Goal: Task Accomplishment & Management: Manage account settings

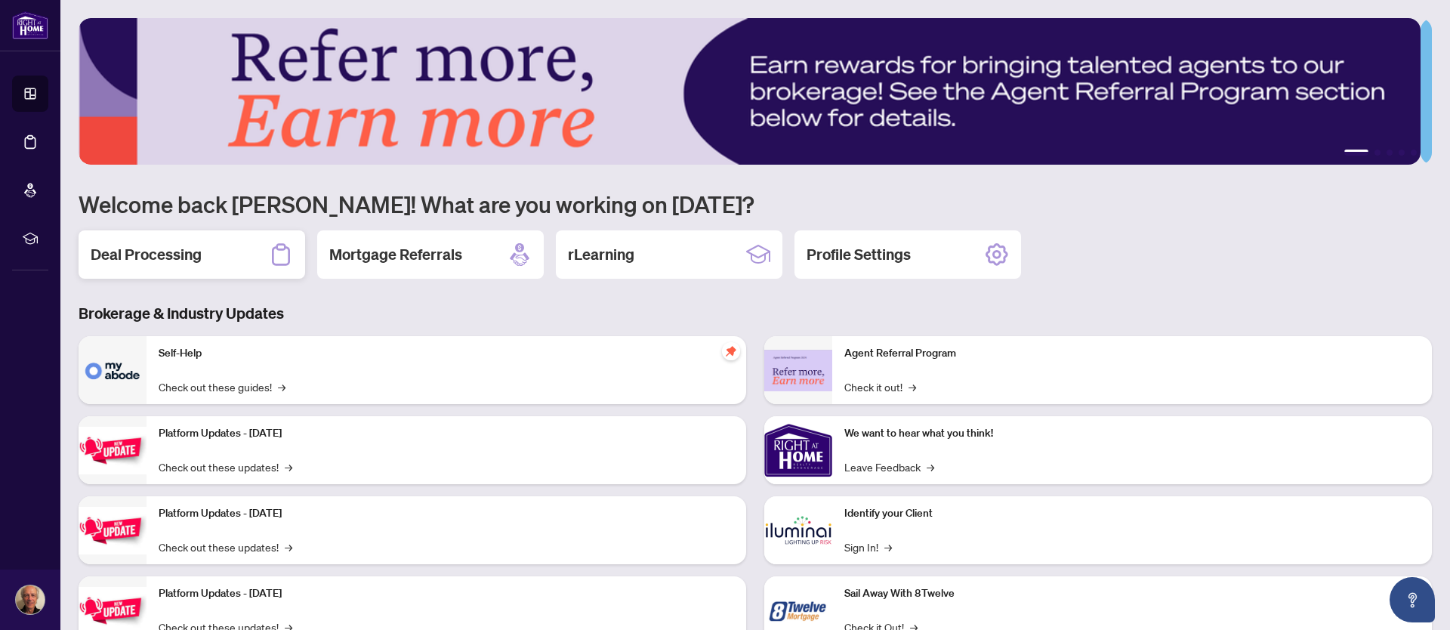
click at [186, 248] on h2 "Deal Processing" at bounding box center [146, 254] width 111 height 21
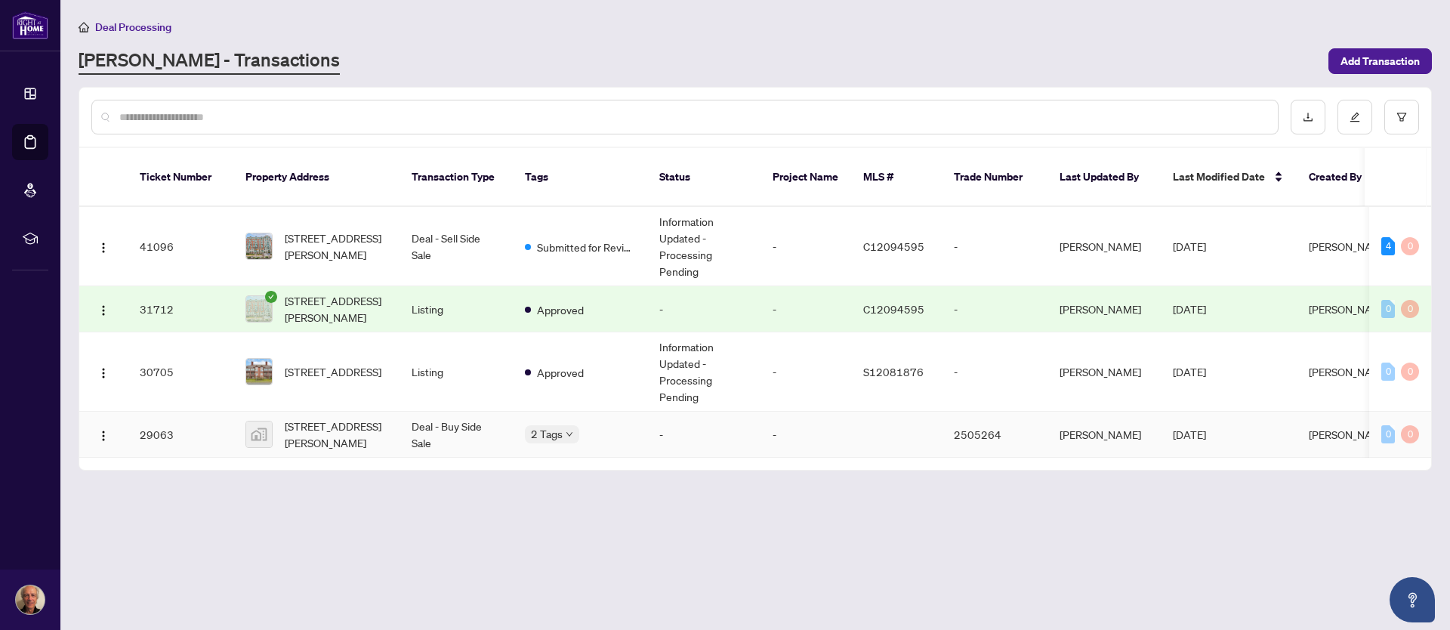
click at [601, 440] on div "2 Tags" at bounding box center [580, 433] width 110 height 17
click at [567, 436] on span "Pending Payment" at bounding box center [594, 442] width 84 height 17
click at [656, 437] on td "-" at bounding box center [703, 434] width 113 height 46
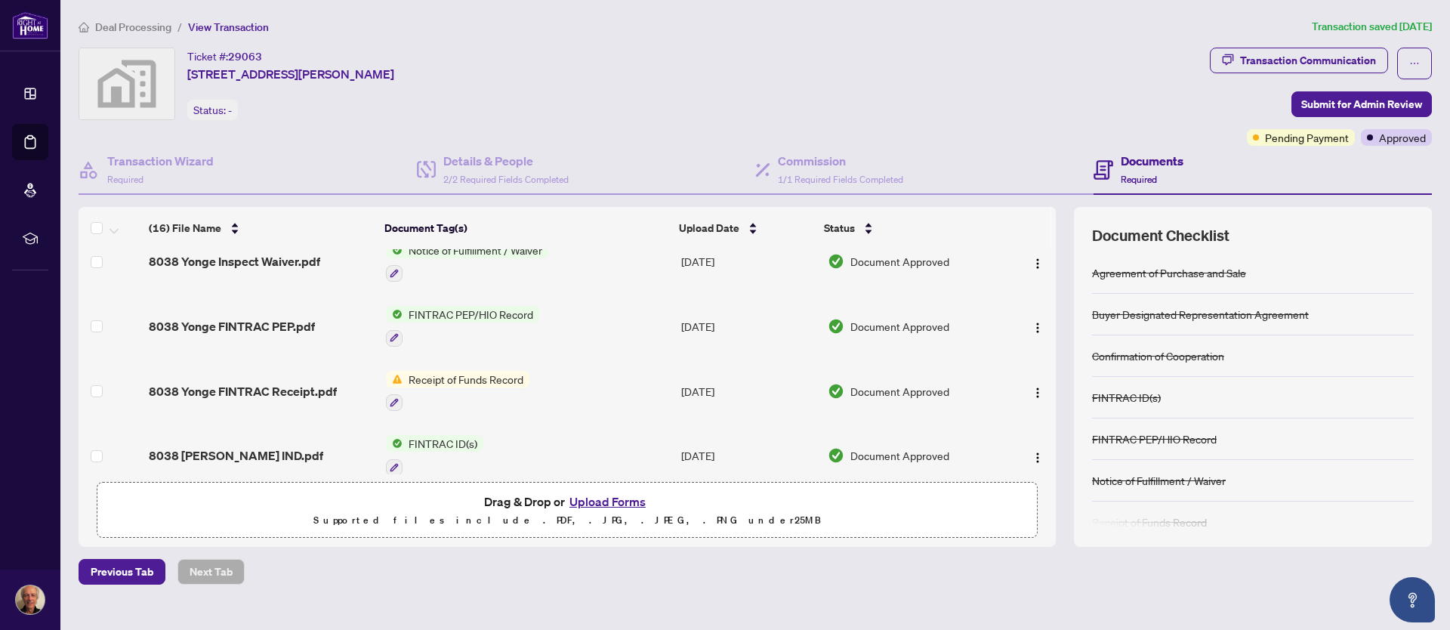
scroll to position [375, 0]
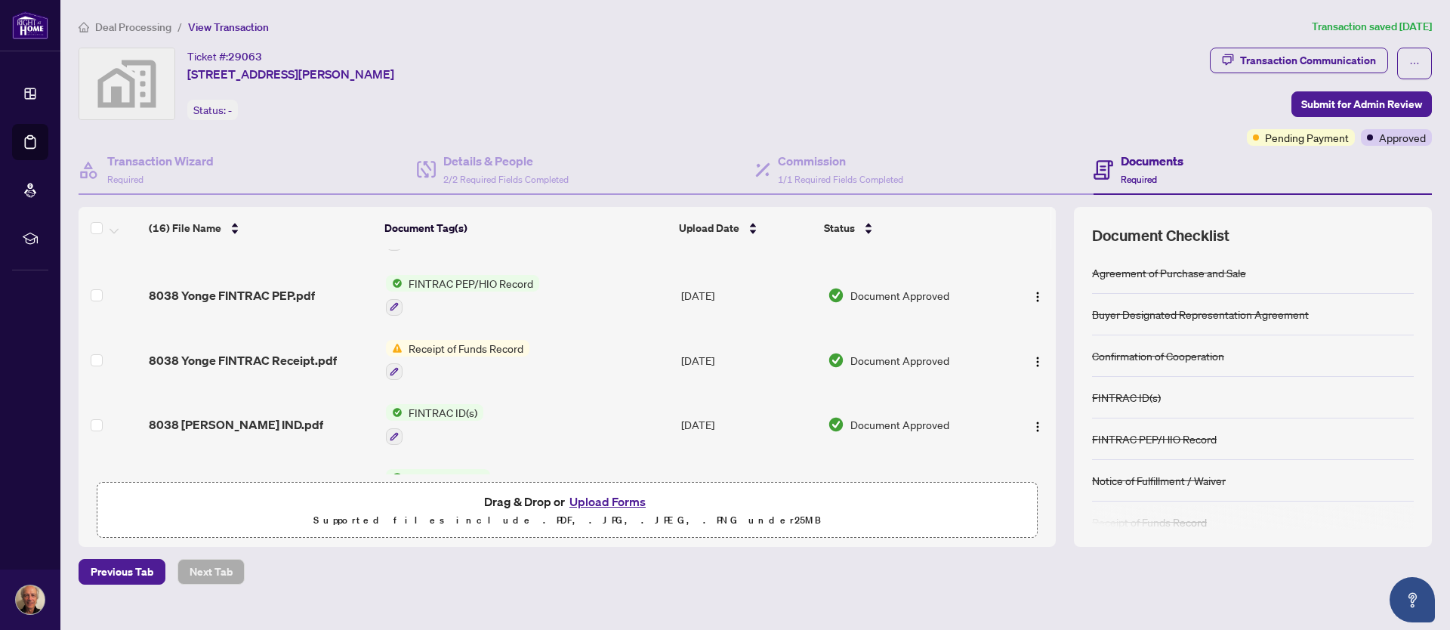
click at [440, 347] on span "Receipt of Funds Record" at bounding box center [465, 348] width 127 height 17
click at [583, 442] on td "FINTRAC ID(s)" at bounding box center [527, 424] width 295 height 65
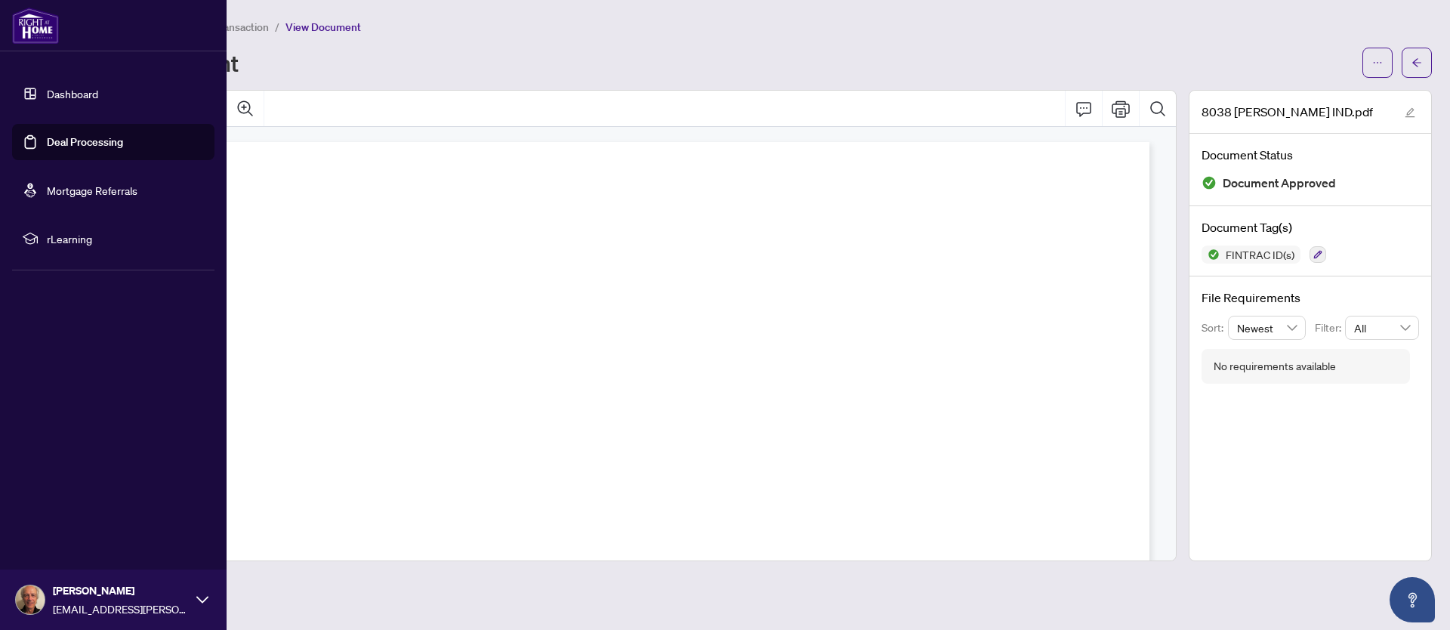
click at [60, 93] on link "Dashboard" at bounding box center [72, 94] width 51 height 14
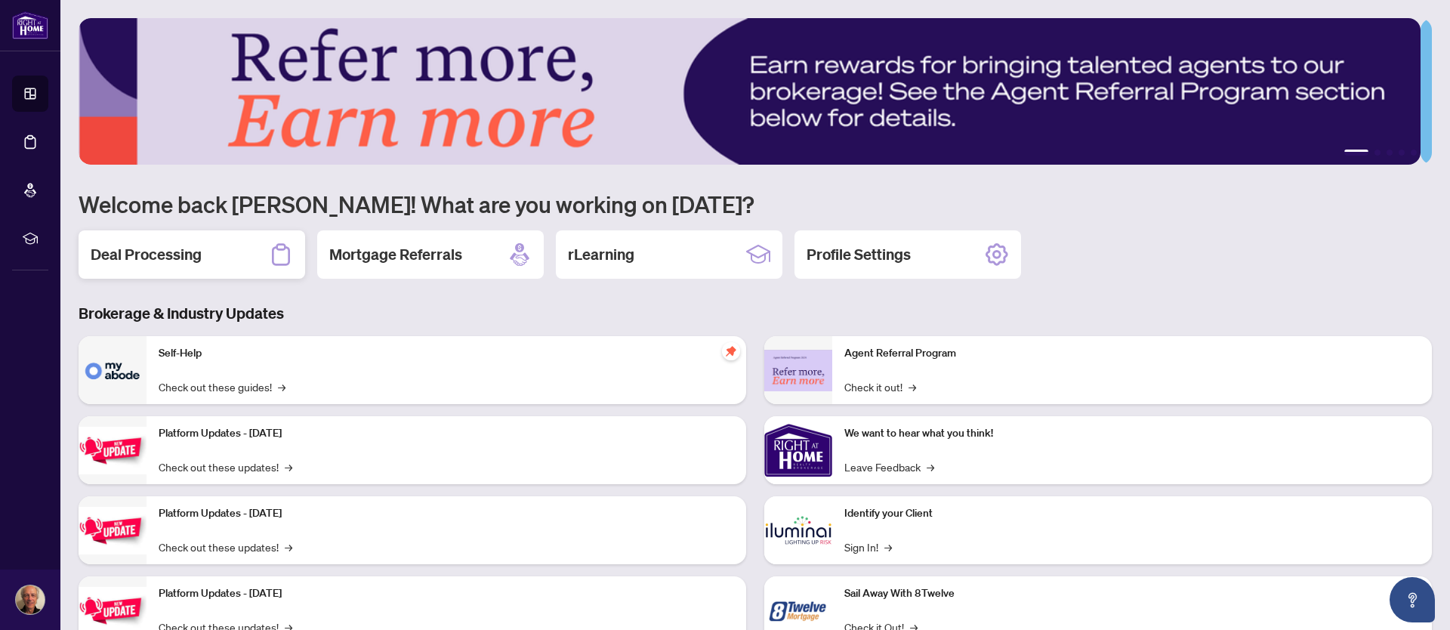
click at [199, 256] on h2 "Deal Processing" at bounding box center [146, 254] width 111 height 21
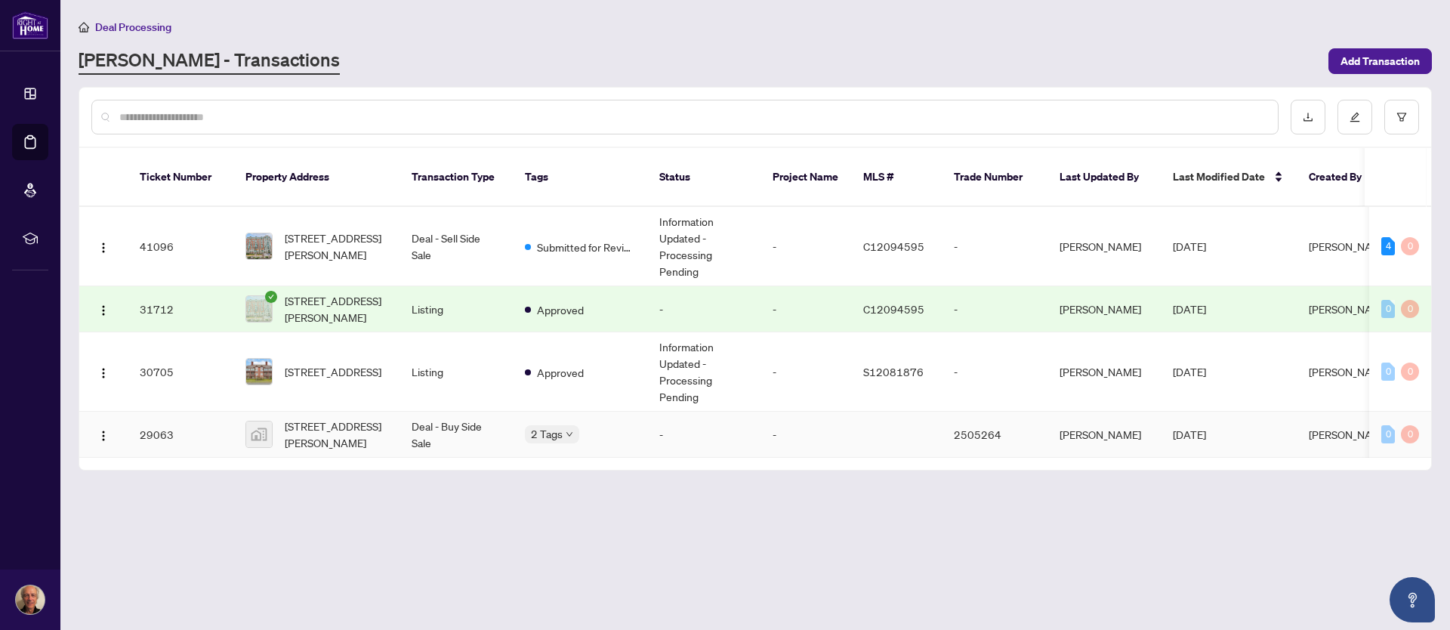
click at [849, 438] on td "-" at bounding box center [805, 434] width 91 height 46
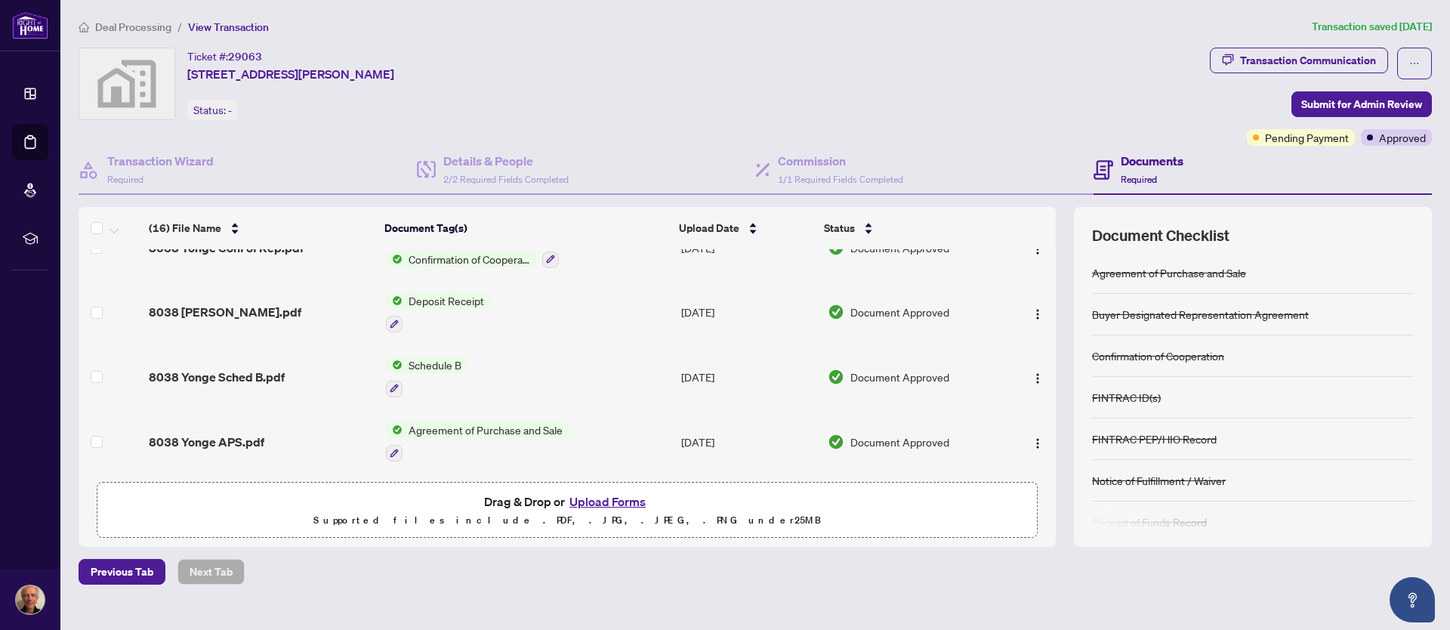
scroll to position [815, 0]
